Goal: Use online tool/utility: Use online tool/utility

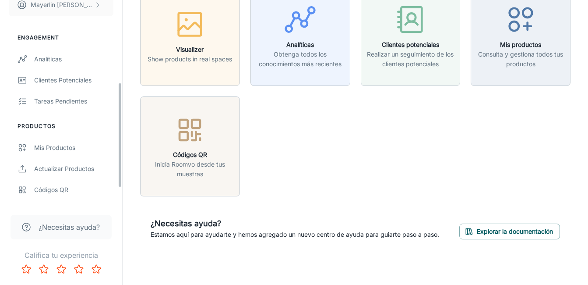
scroll to position [175, 0]
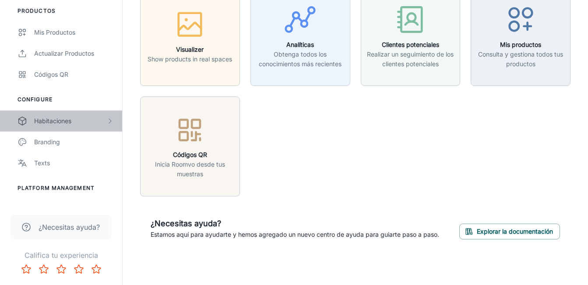
click at [55, 123] on div "Habitaciones" at bounding box center [70, 121] width 72 height 10
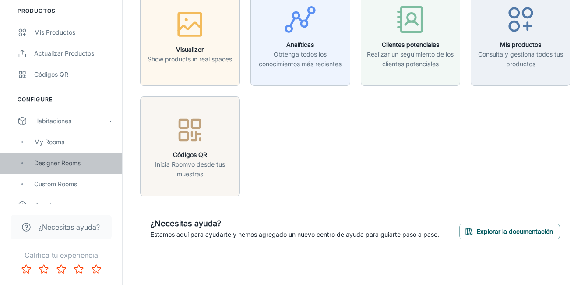
click at [70, 162] on div "Designer Rooms" at bounding box center [73, 163] width 79 height 10
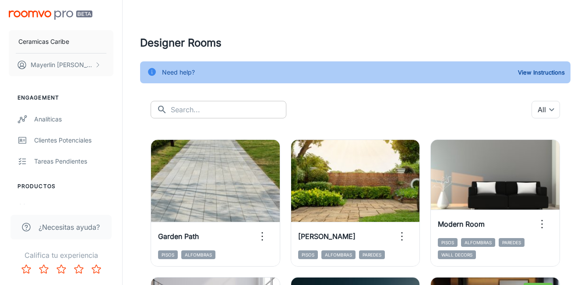
click at [192, 108] on input "text" at bounding box center [229, 110] width 116 height 18
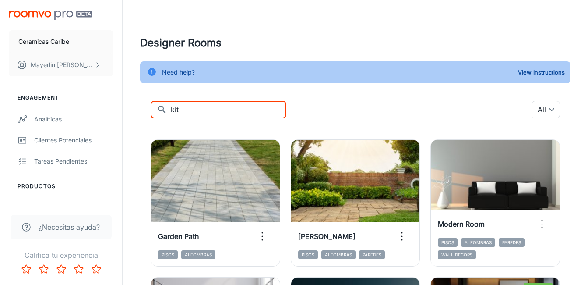
type input "kit"
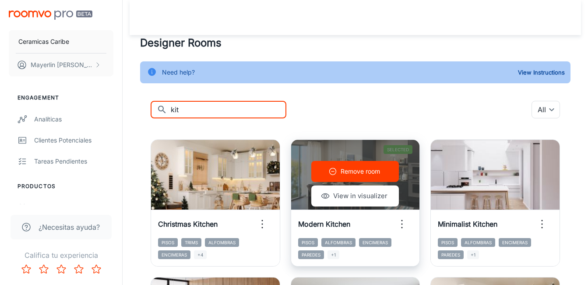
scroll to position [44, 0]
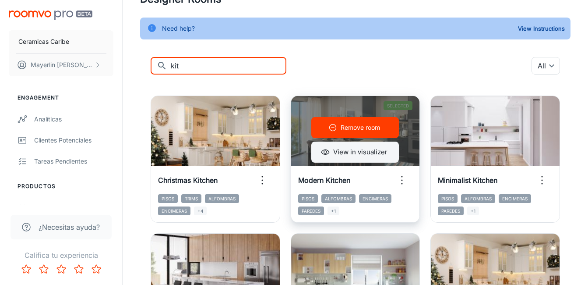
click at [376, 155] on button "View in visualizer" at bounding box center [355, 151] width 88 height 21
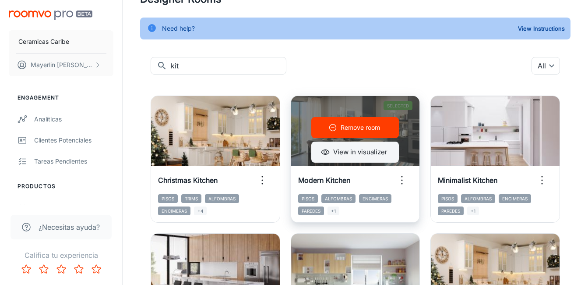
click at [362, 158] on button "View in visualizer" at bounding box center [355, 151] width 88 height 21
